Goal: Navigation & Orientation: Find specific page/section

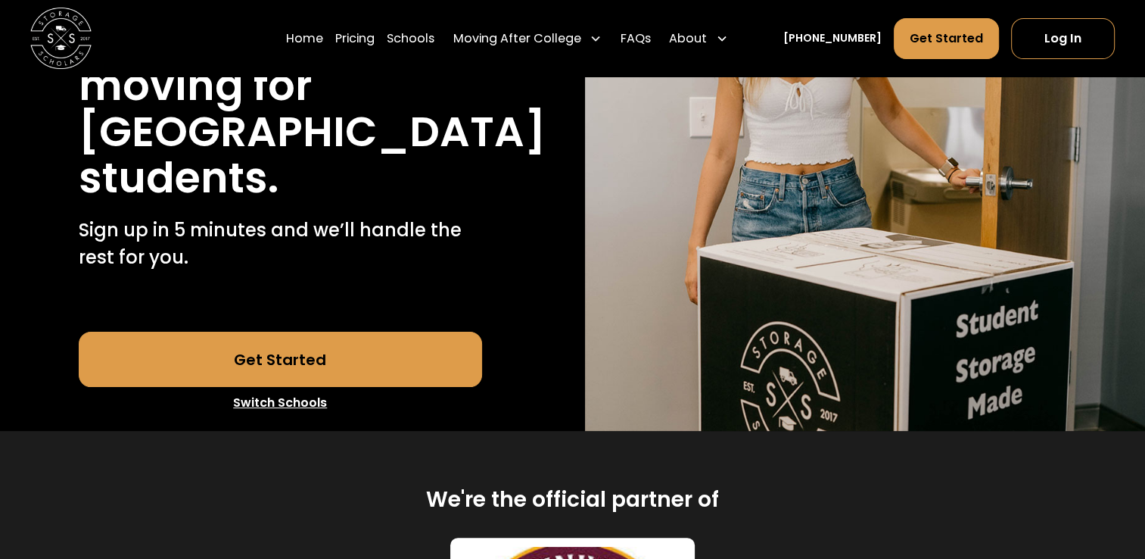
scroll to position [379, 0]
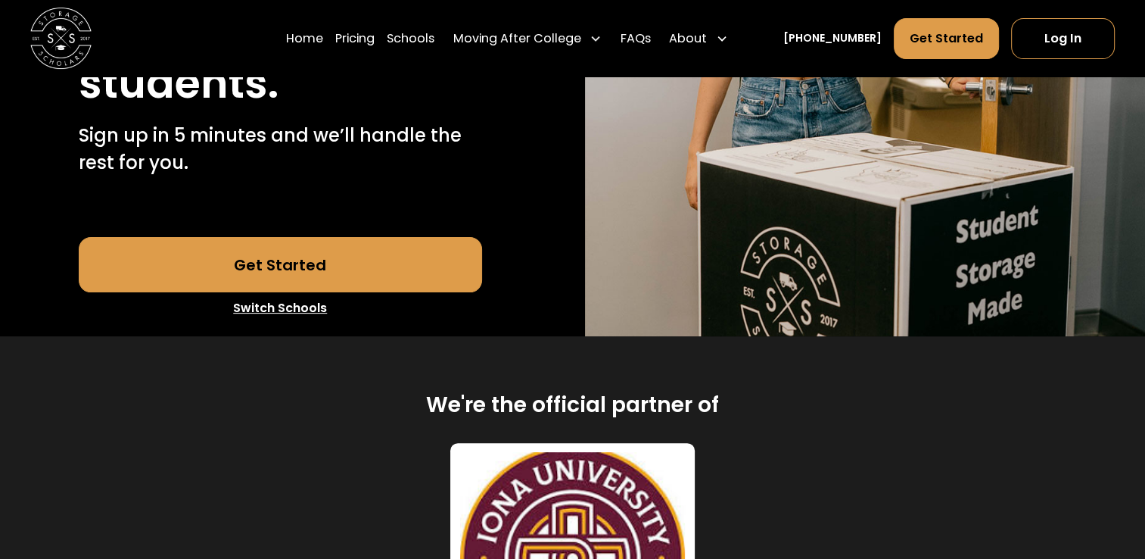
click at [297, 304] on link "Switch Schools" at bounding box center [281, 308] width 404 height 32
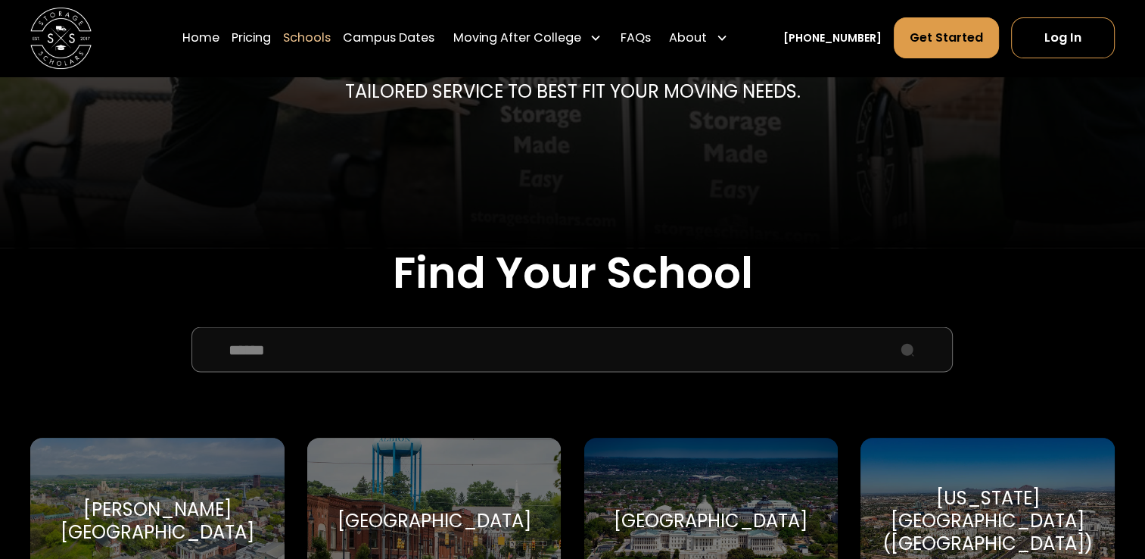
scroll to position [379, 0]
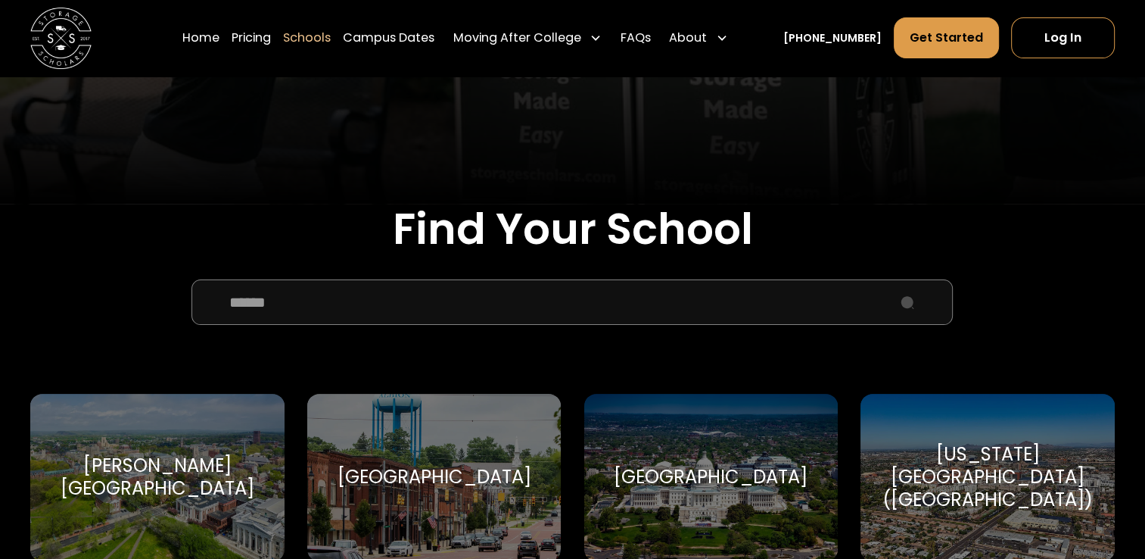
click at [331, 291] on input "School Select Form" at bounding box center [573, 301] width 762 height 45
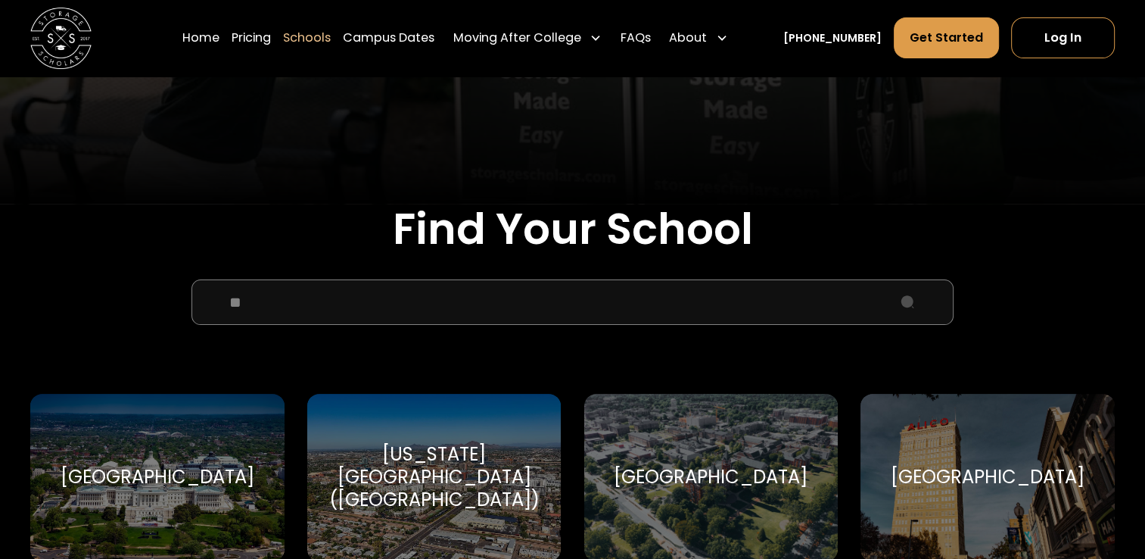
type input "*"
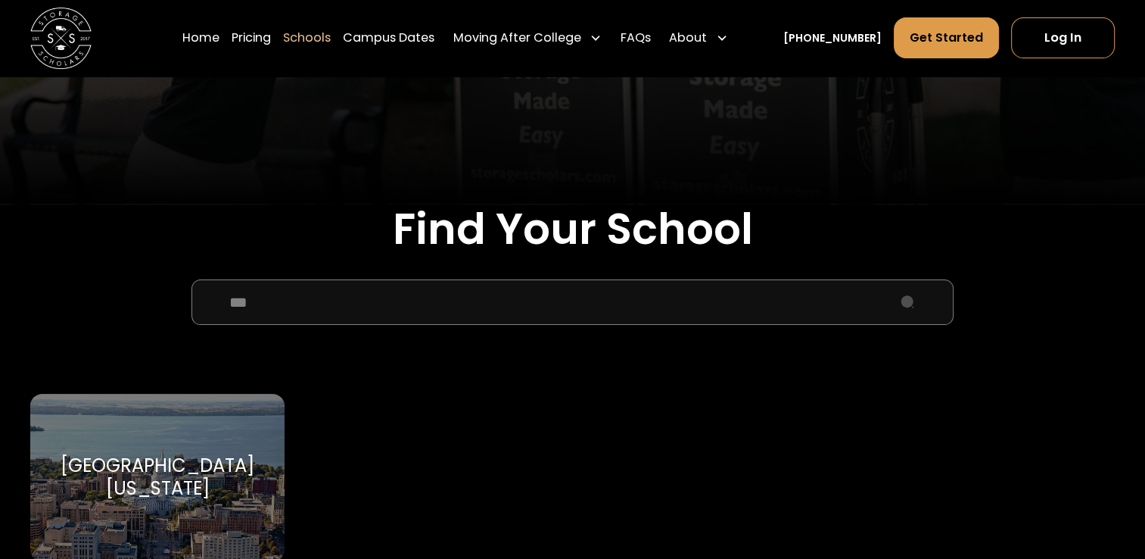
type input "***"
click at [128, 519] on div "University of Wisconsin-Madison University of Wisconsin-Madison" at bounding box center [157, 477] width 254 height 167
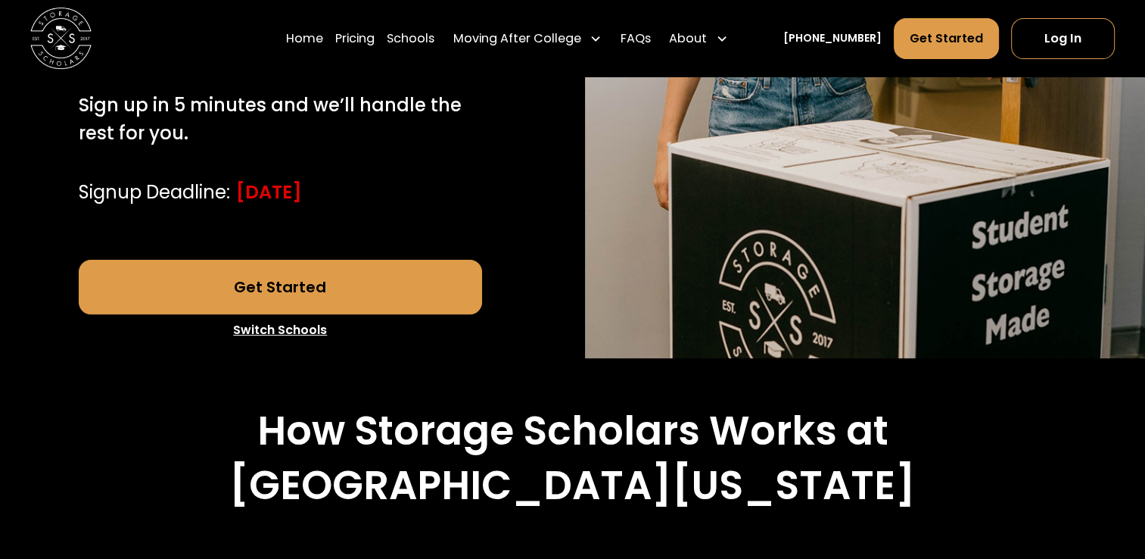
scroll to position [303, 0]
